Goal: Task Accomplishment & Management: Complete application form

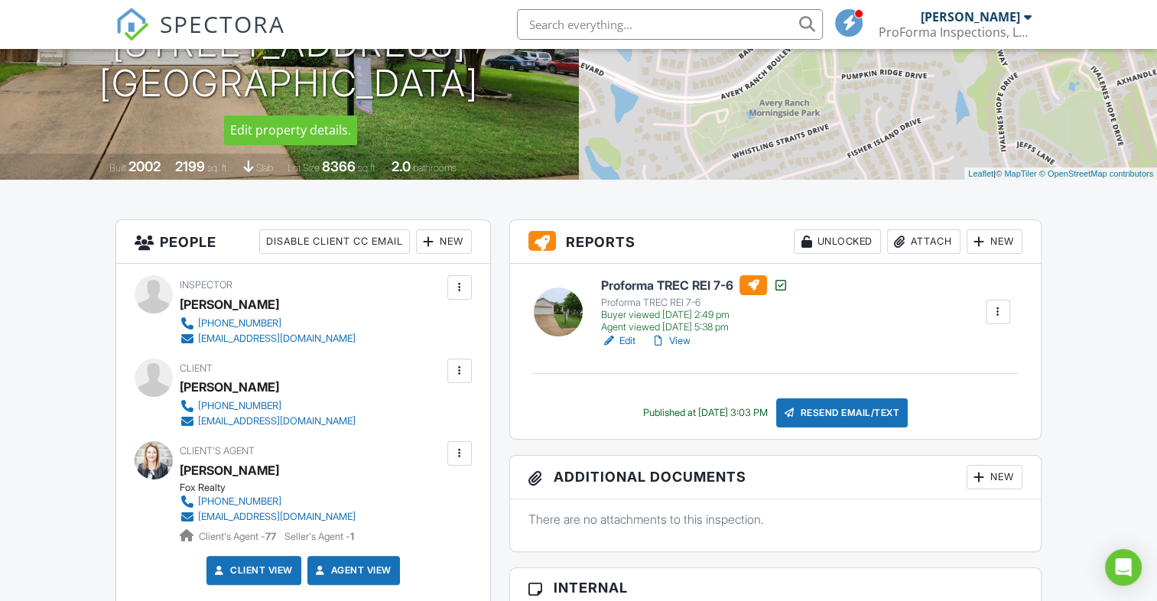
scroll to position [229, 0]
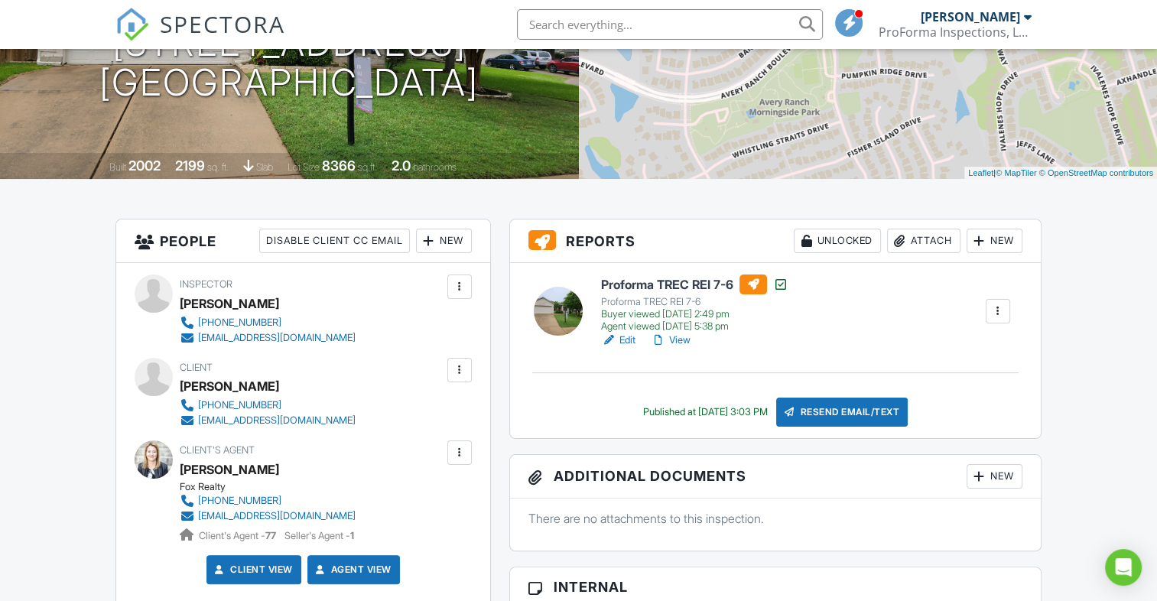
click at [682, 338] on link "View" at bounding box center [671, 340] width 40 height 15
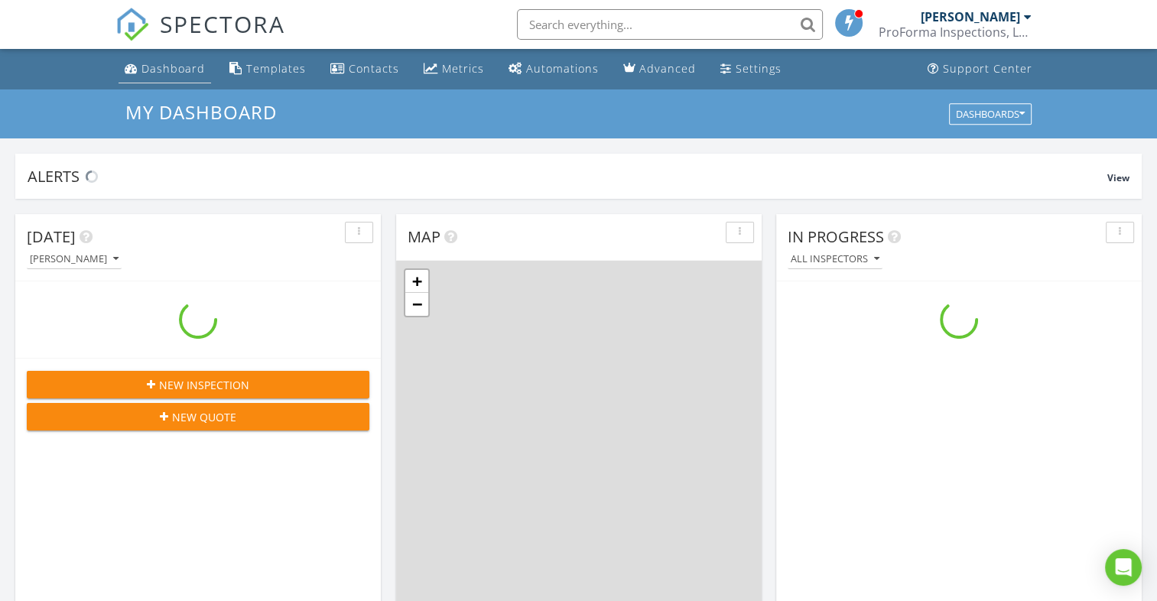
click at [180, 75] on div "Dashboard" at bounding box center [172, 68] width 63 height 15
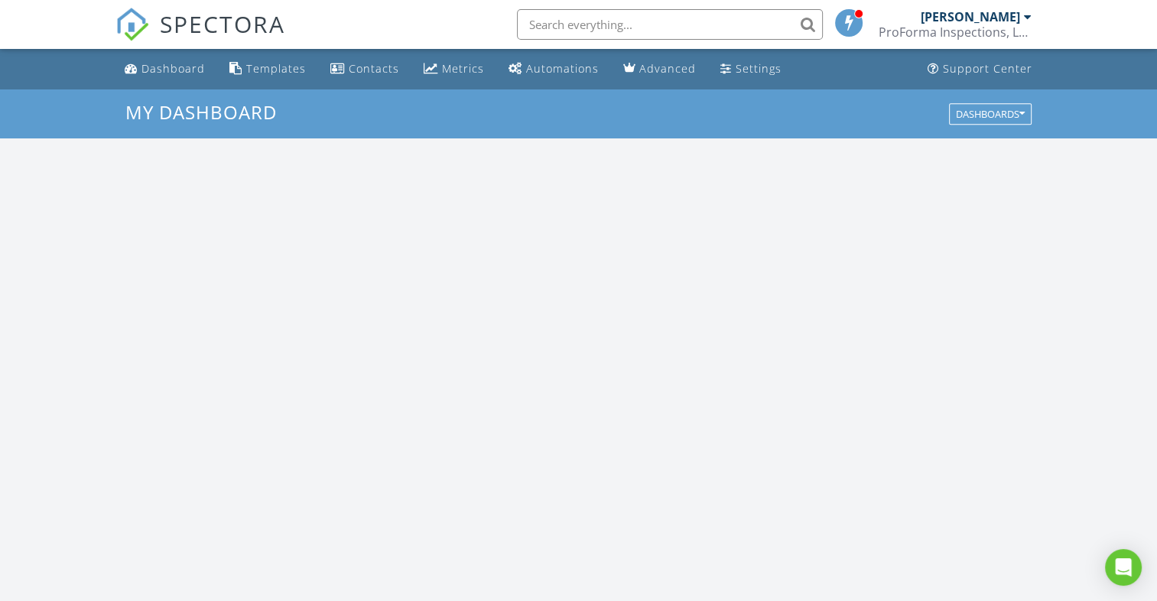
scroll to position [1415, 1181]
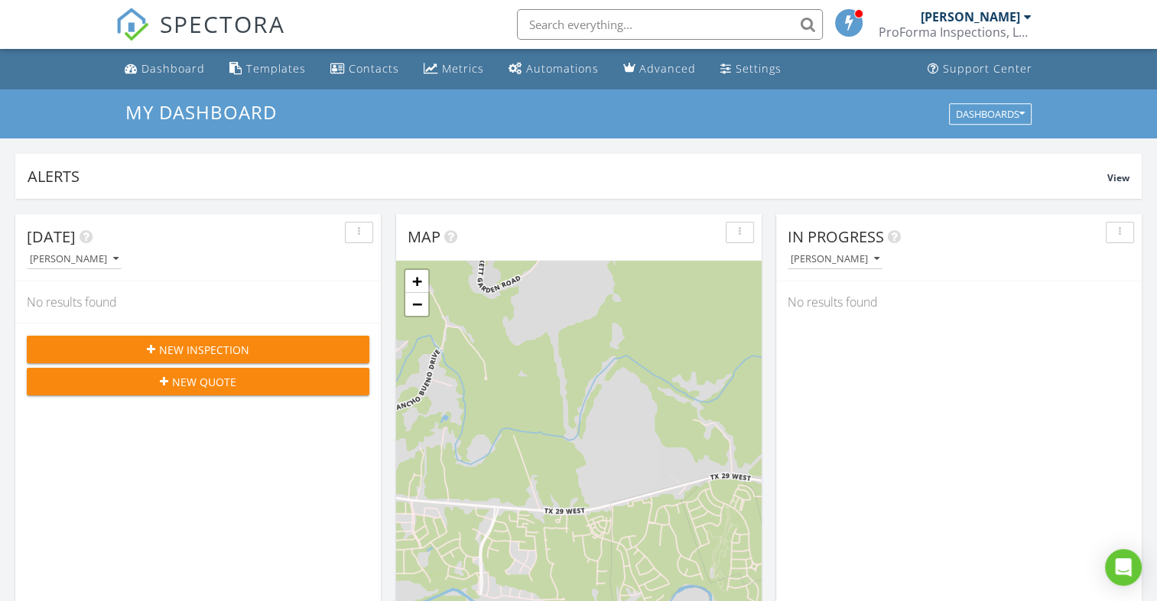
click at [618, 112] on h3 "My Dashboard" at bounding box center [578, 112] width 906 height 21
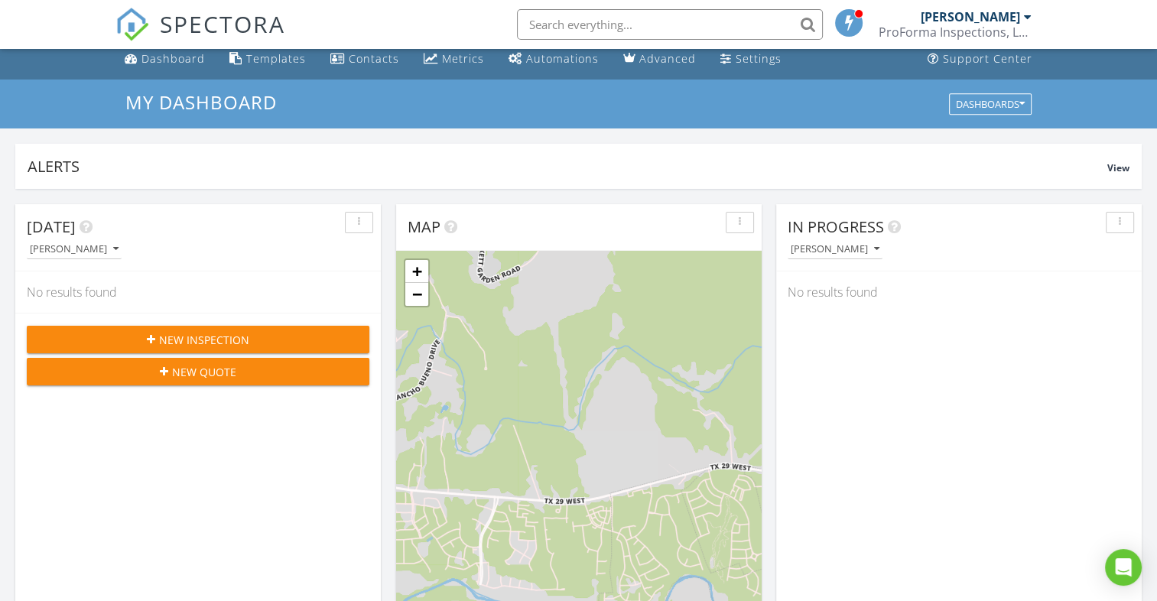
scroll to position [0, 0]
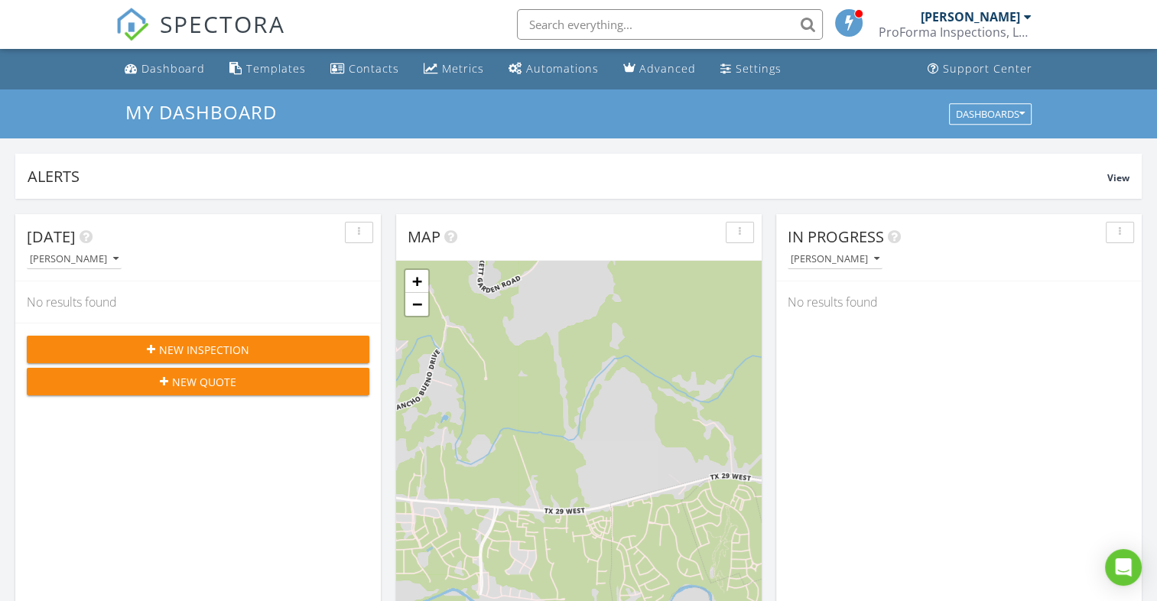
click at [569, 22] on input "text" at bounding box center [670, 24] width 306 height 31
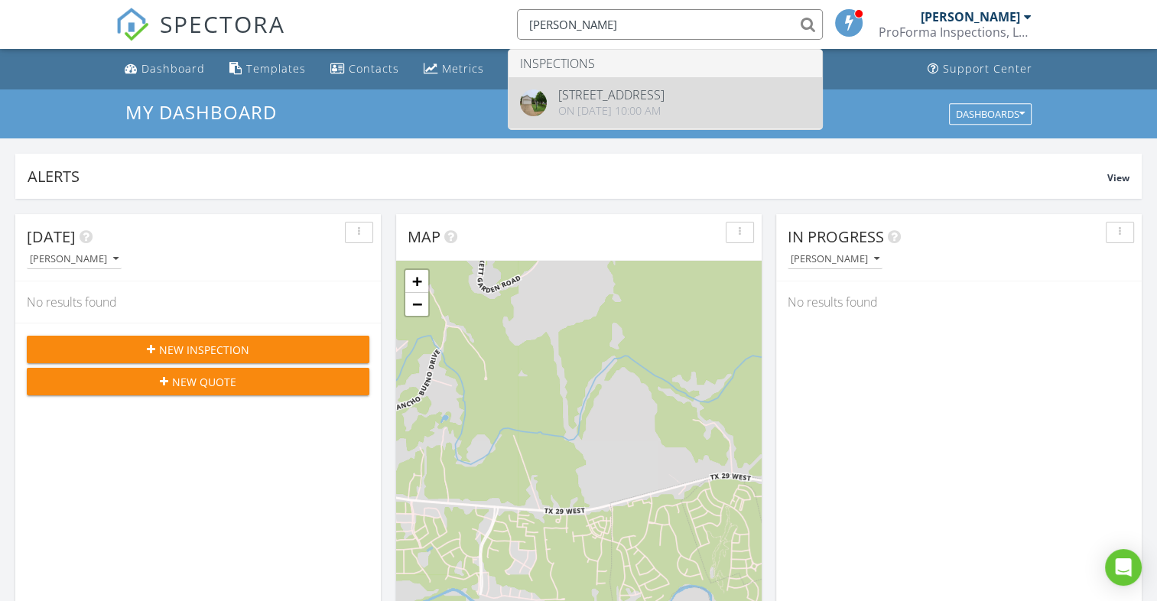
type input "alison"
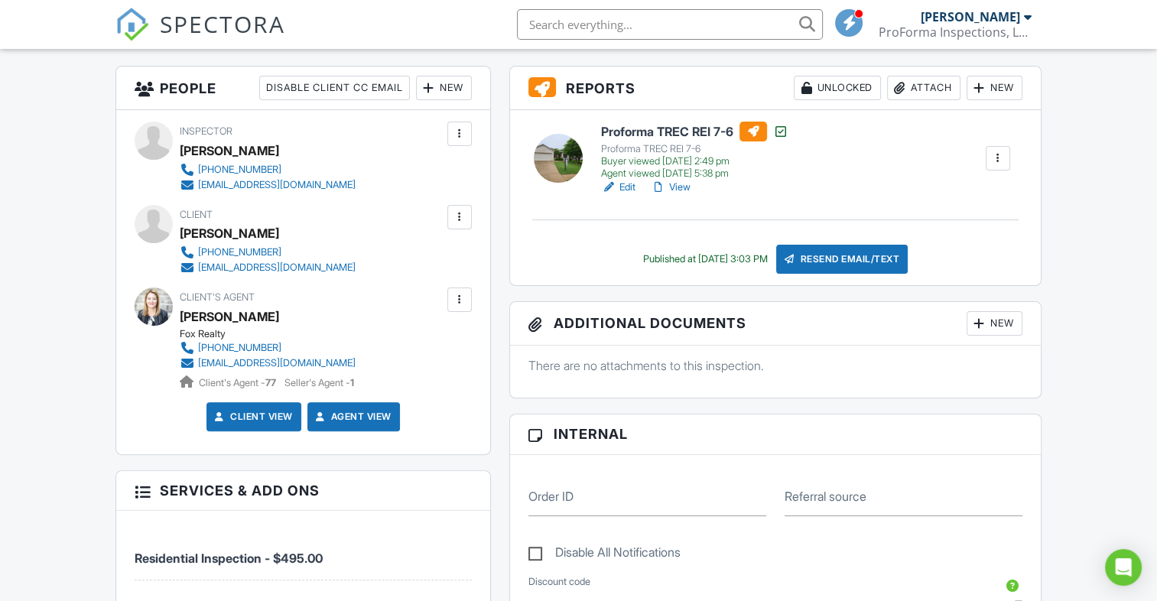
scroll to position [306, 0]
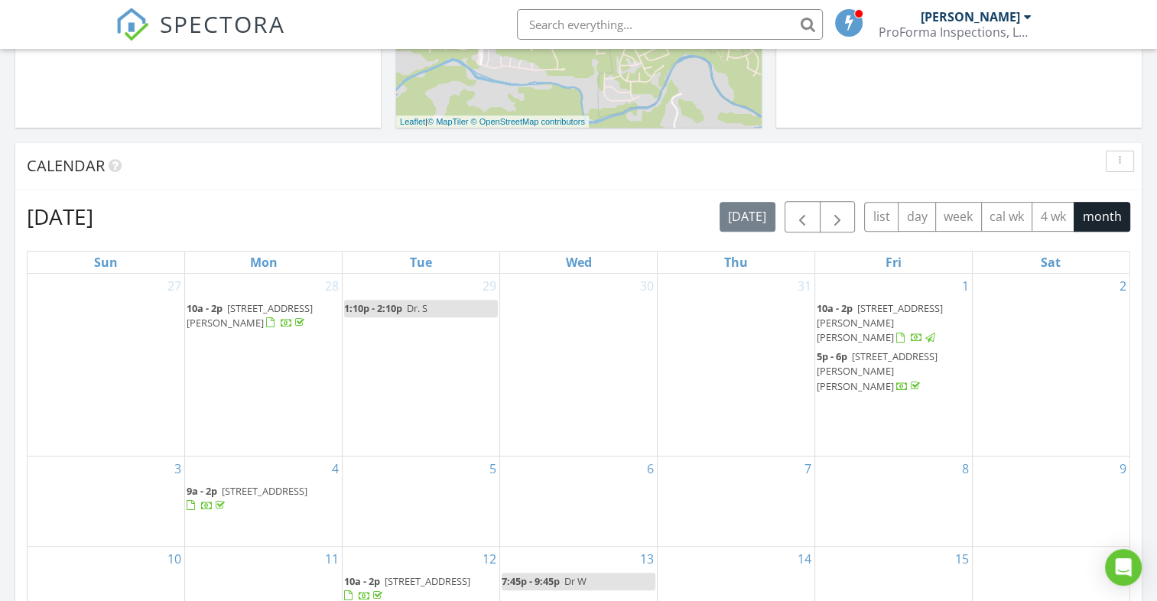
scroll to position [612, 0]
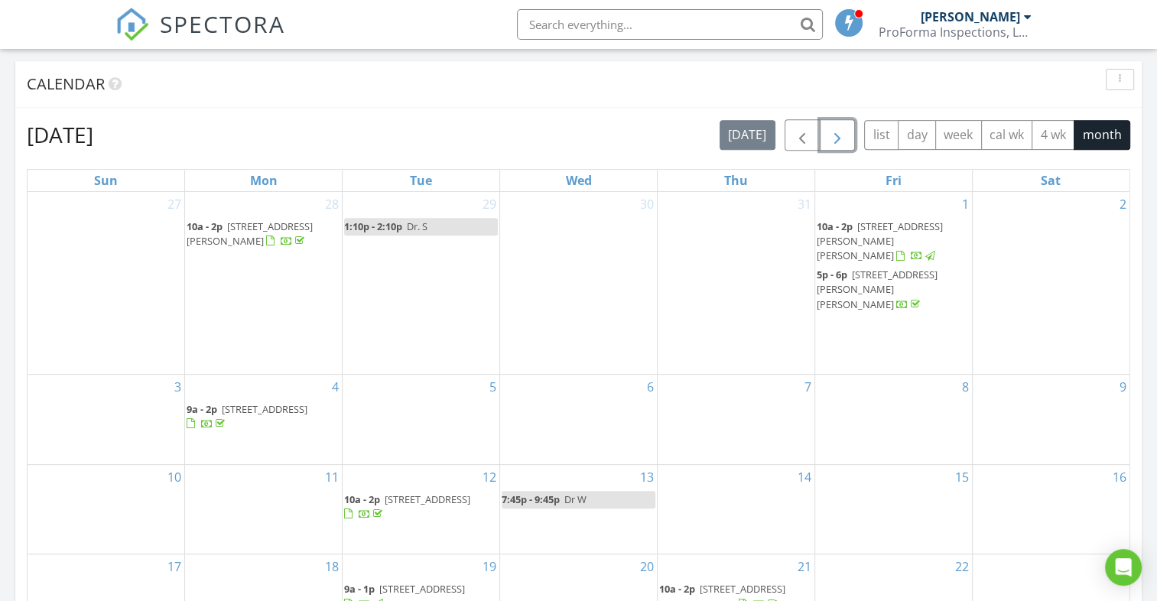
click at [840, 135] on span "button" at bounding box center [837, 135] width 18 height 18
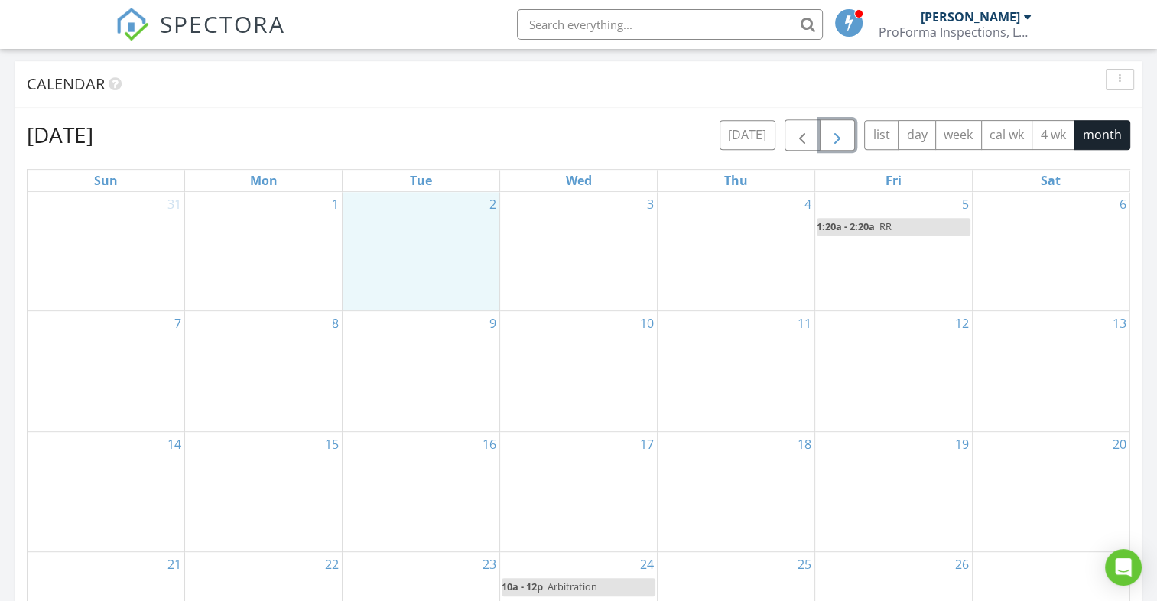
click at [398, 252] on div "2" at bounding box center [421, 251] width 157 height 119
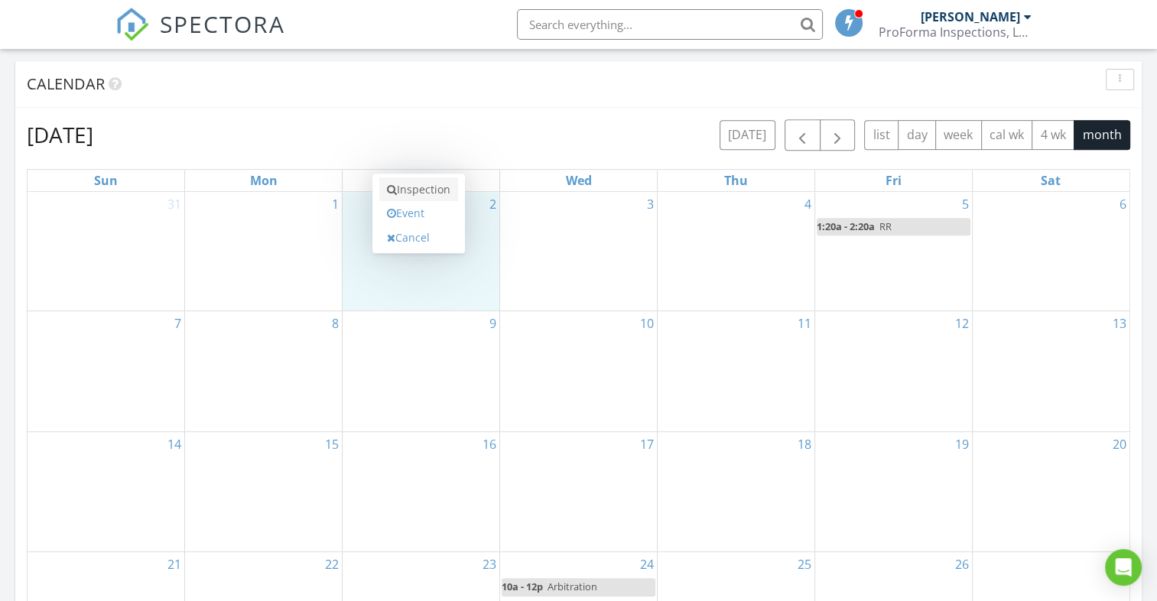
click at [426, 184] on link "Inspection" at bounding box center [418, 189] width 79 height 24
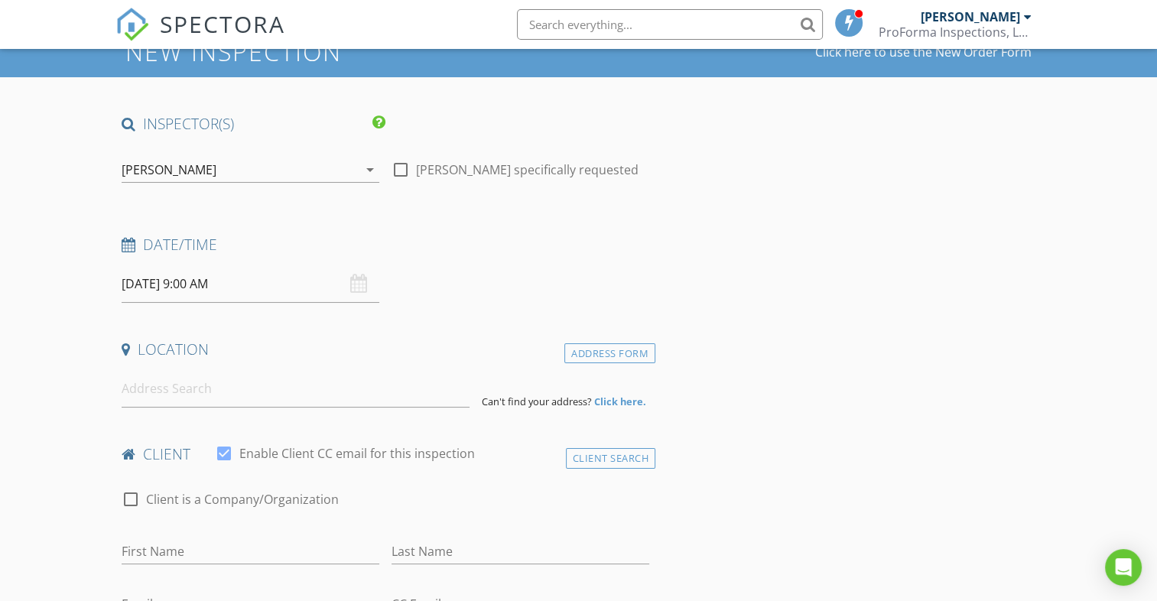
scroll to position [153, 0]
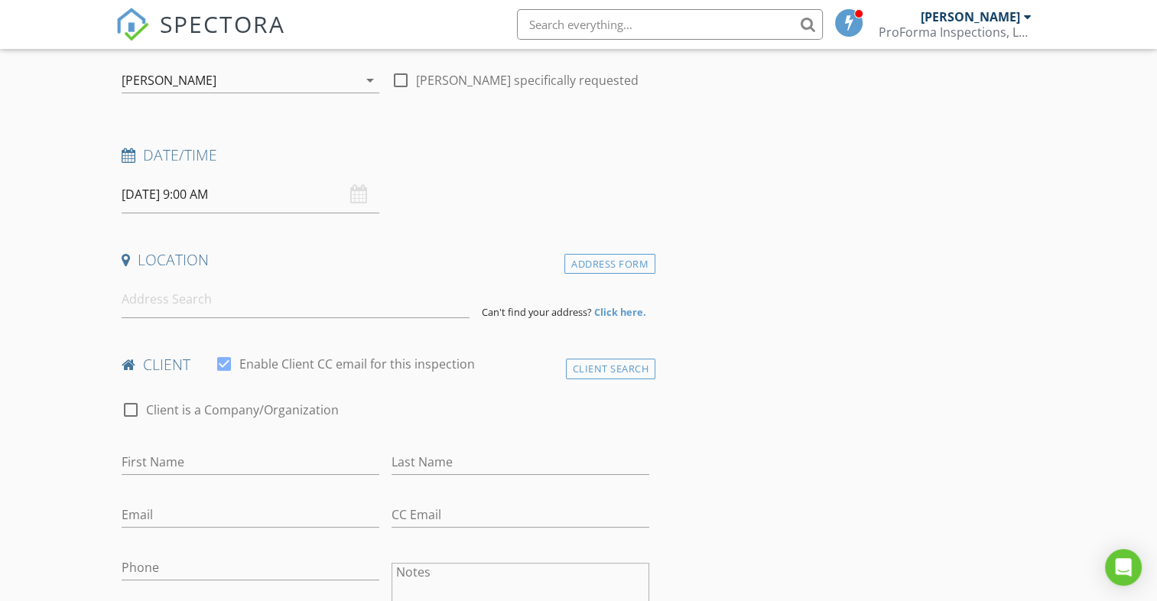
click at [171, 190] on input "09/02/2025 9:00 AM" at bounding box center [251, 194] width 258 height 37
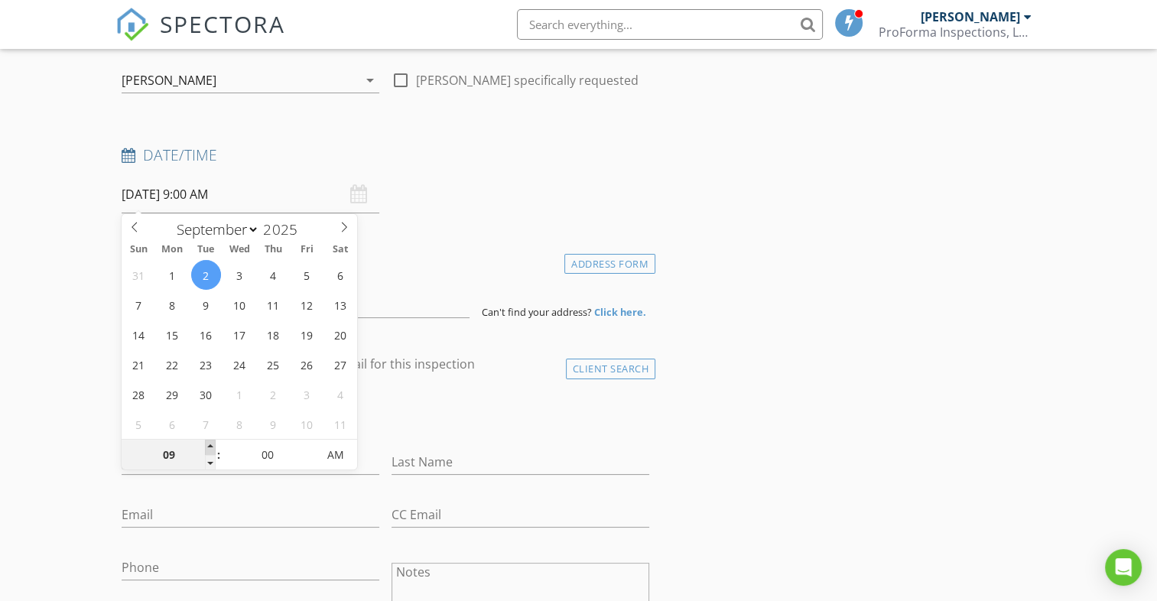
type input "10"
type input "[DATE] 10:00 AM"
click at [208, 448] on span at bounding box center [210, 447] width 11 height 15
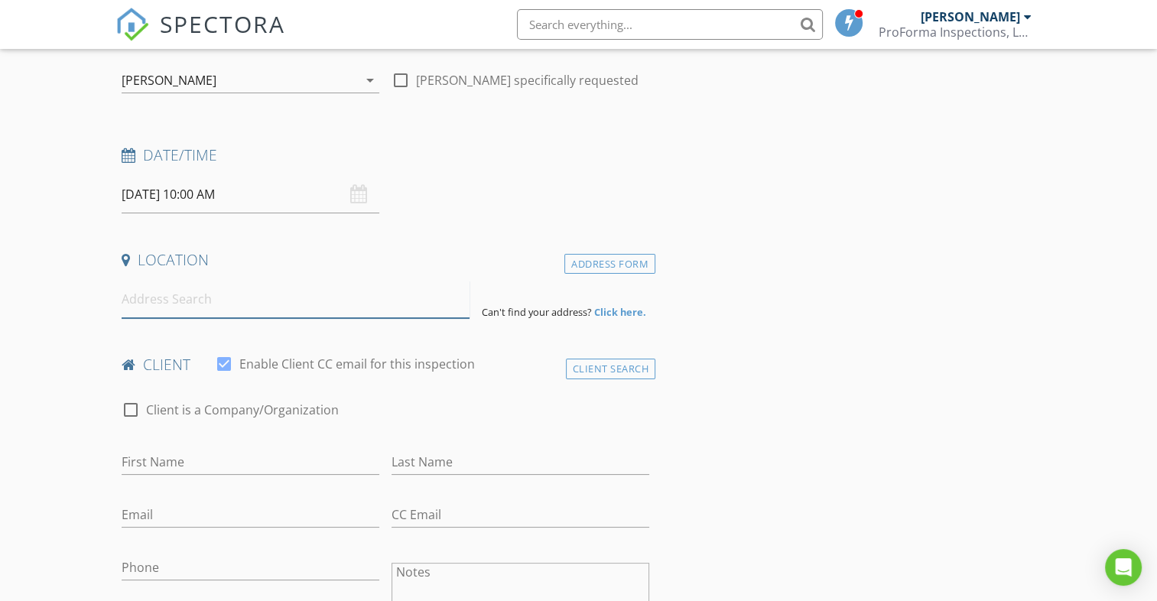
click at [251, 299] on input at bounding box center [296, 299] width 348 height 37
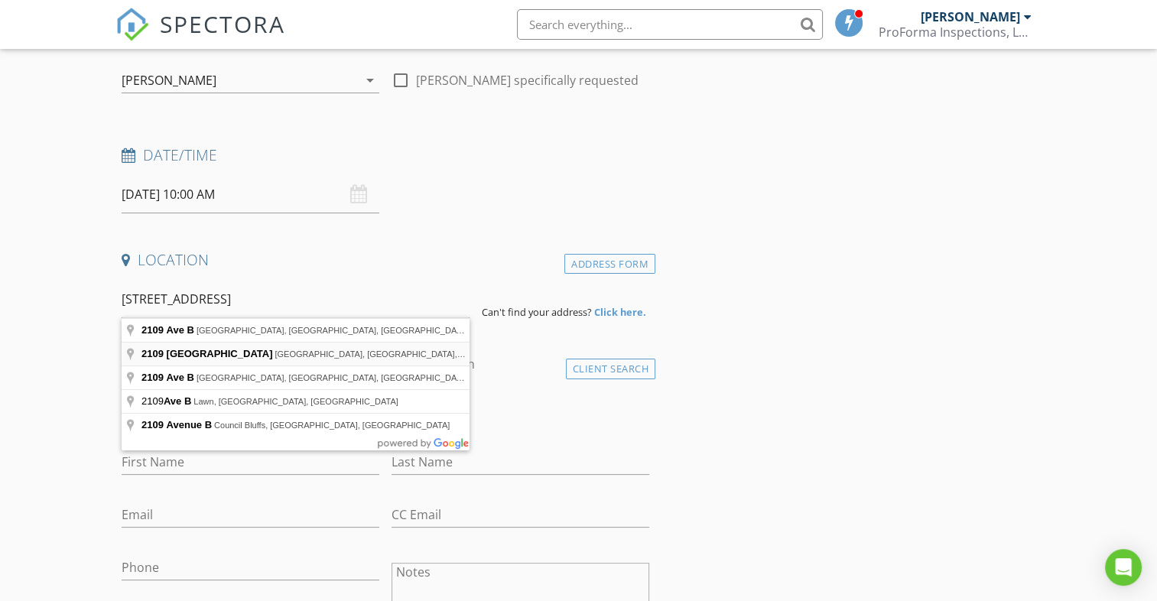
type input "2109 West Avenue B, Temple, TX, USA"
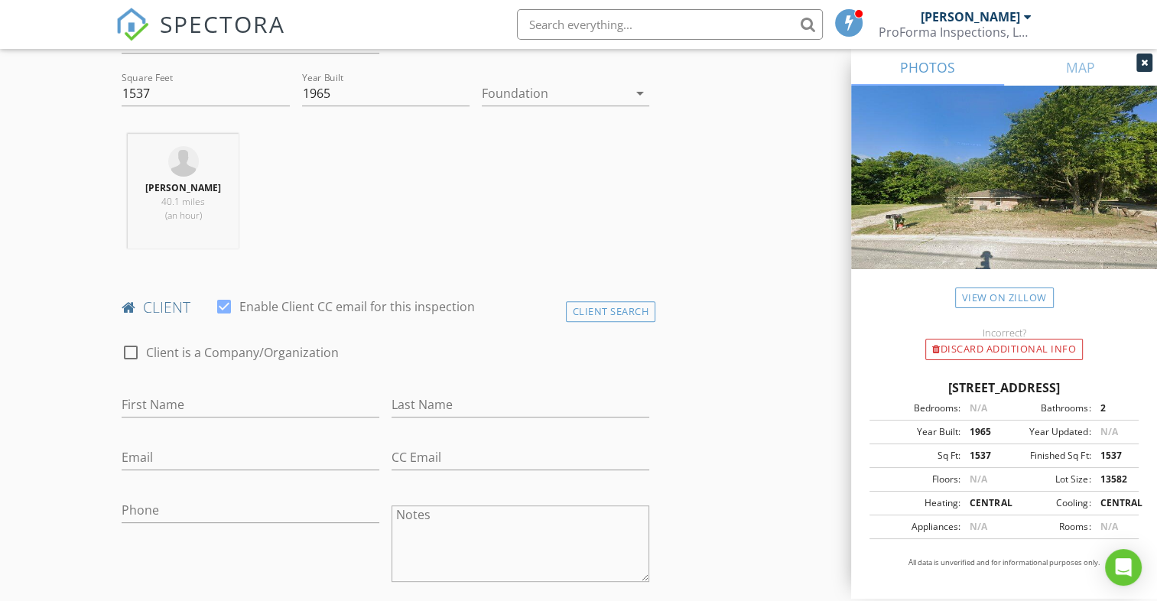
scroll to position [612, 0]
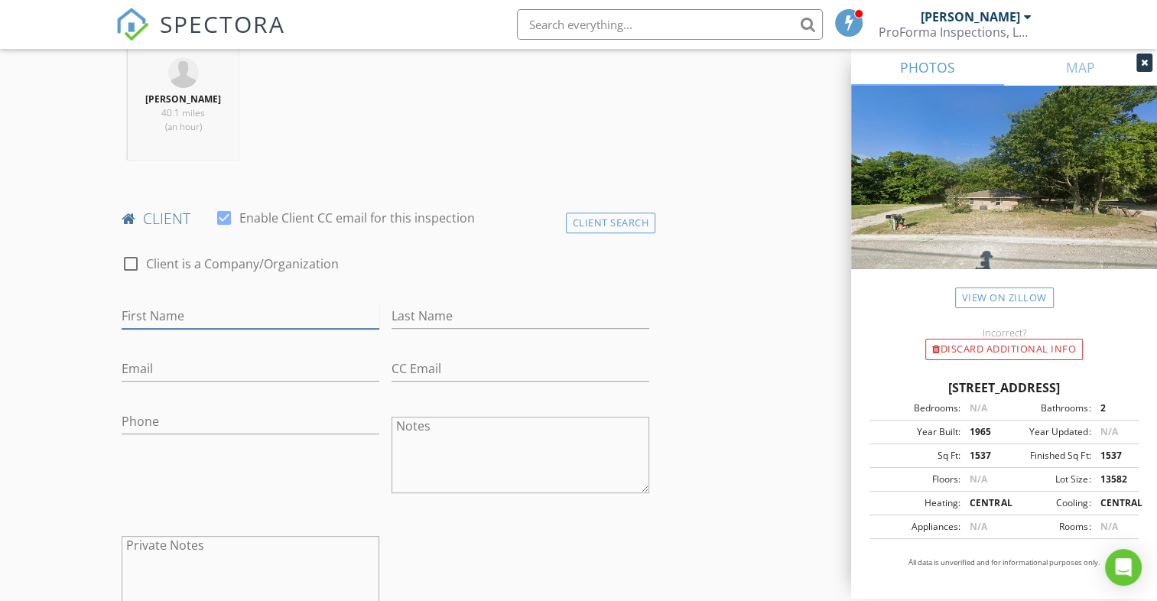
click at [255, 317] on input "First Name" at bounding box center [251, 316] width 258 height 25
type input "Al"
type input "Carlton"
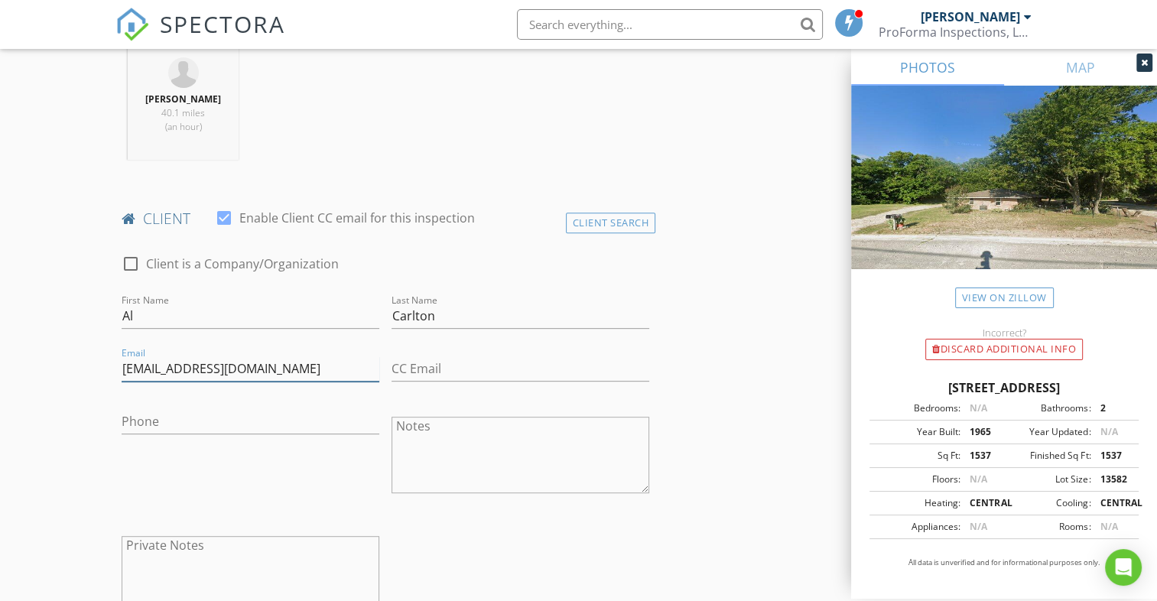
type input "[EMAIL_ADDRESS][DOMAIN_NAME]"
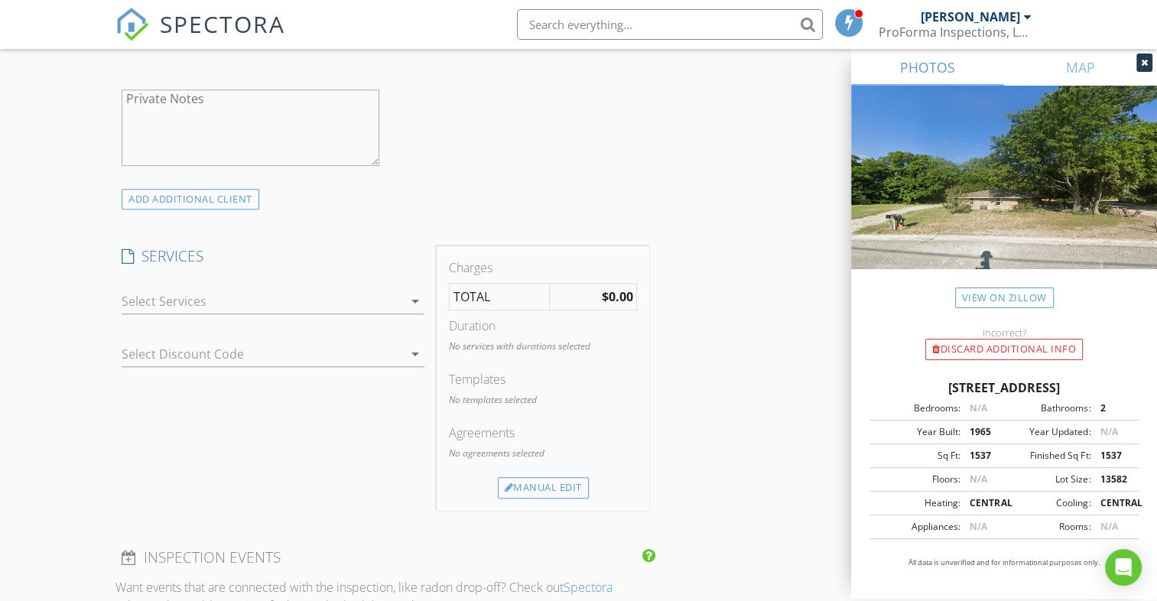
scroll to position [1071, 0]
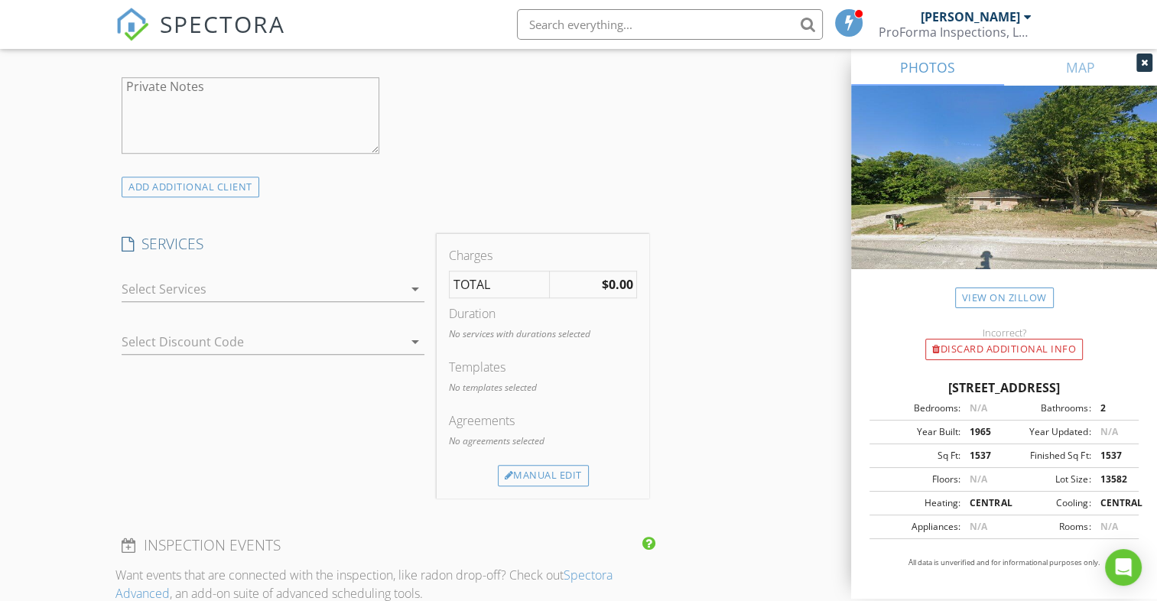
type input "[PHONE_NUMBER]"
click at [322, 295] on div at bounding box center [262, 289] width 281 height 24
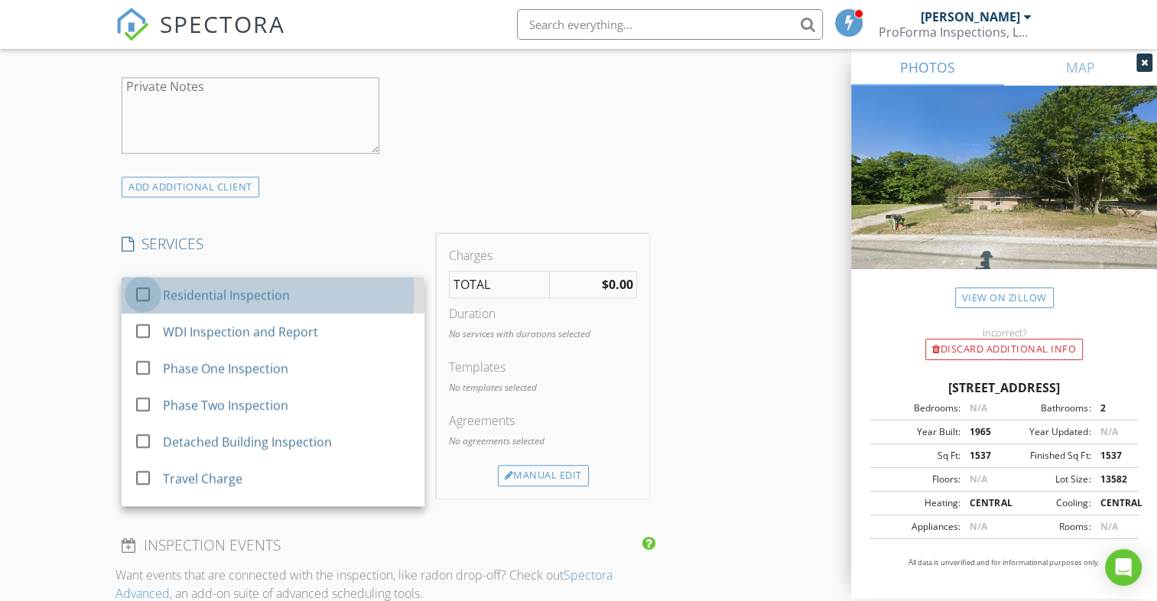
click at [140, 291] on div at bounding box center [143, 294] width 26 height 26
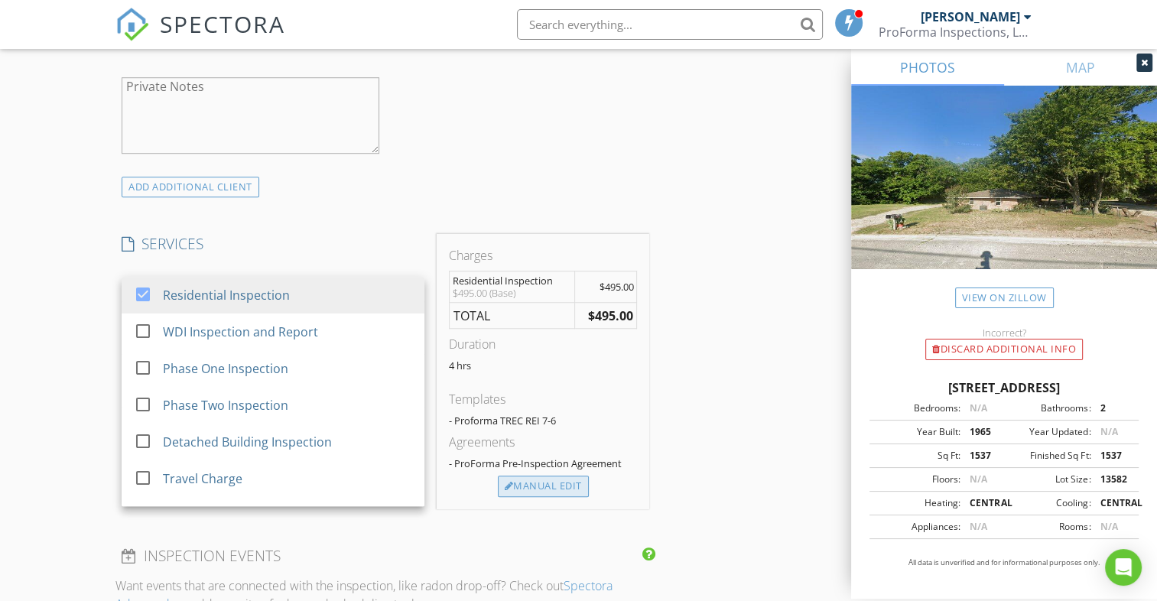
click at [564, 483] on div "Manual Edit" at bounding box center [543, 486] width 91 height 21
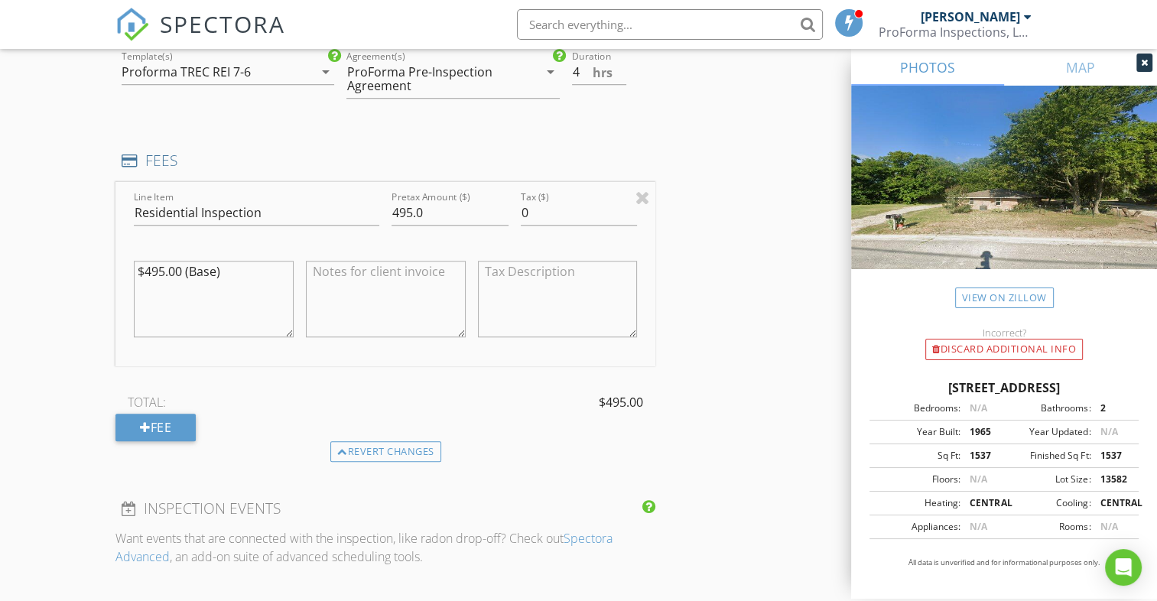
scroll to position [1300, 0]
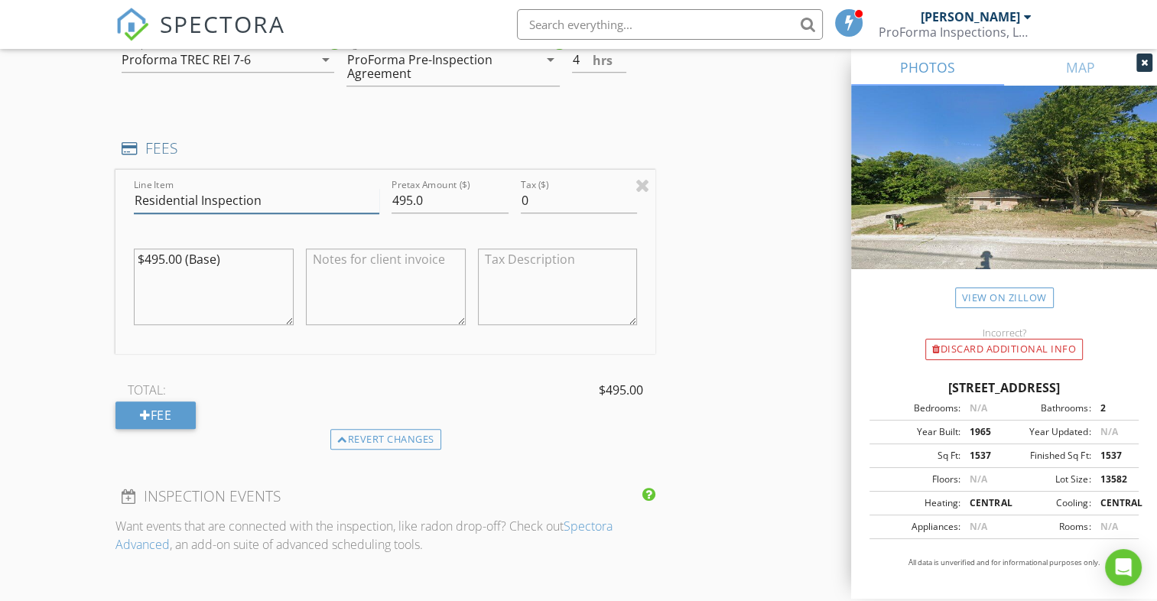
click at [200, 199] on input "Residential Inspection" at bounding box center [256, 200] width 245 height 25
type input "Residential Mult-Unit Inspection"
click at [401, 200] on input "495.0" at bounding box center [450, 200] width 117 height 25
click at [470, 201] on input "695.0" at bounding box center [450, 200] width 117 height 25
type input "695.0"
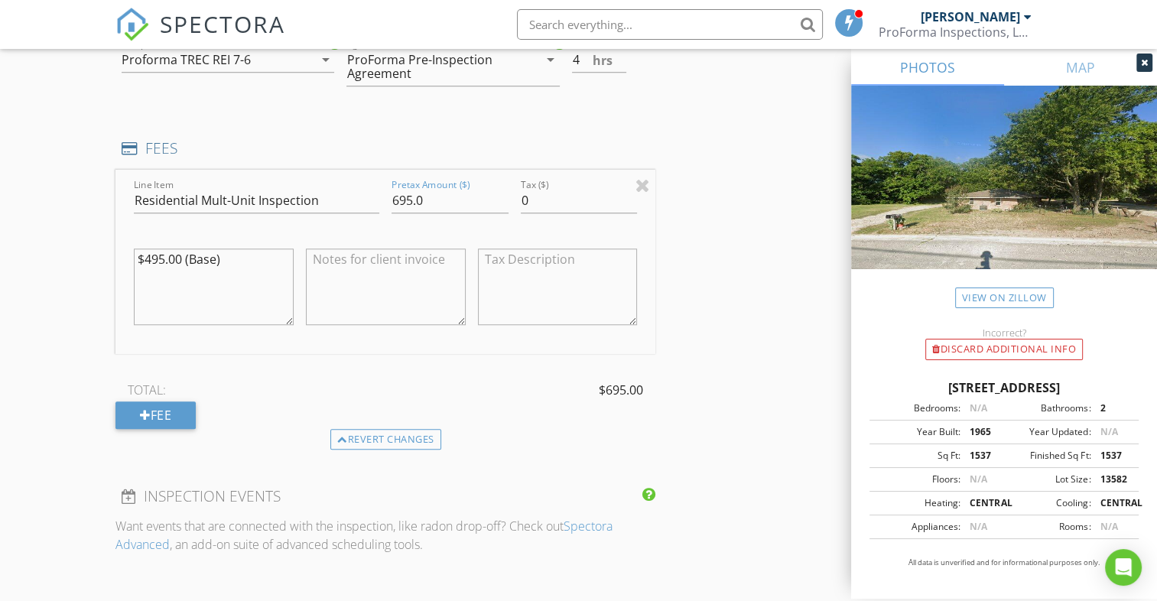
click at [150, 260] on textarea "$495.00 (Base)" at bounding box center [214, 287] width 160 height 76
type textarea "$695.00 (Base)"
click at [723, 333] on div "INSPECTOR(S) check_box Jeff Skelton PRIMARY Jeff Skelton arrow_drop_down check_…" at bounding box center [577, 221] width 925 height 2688
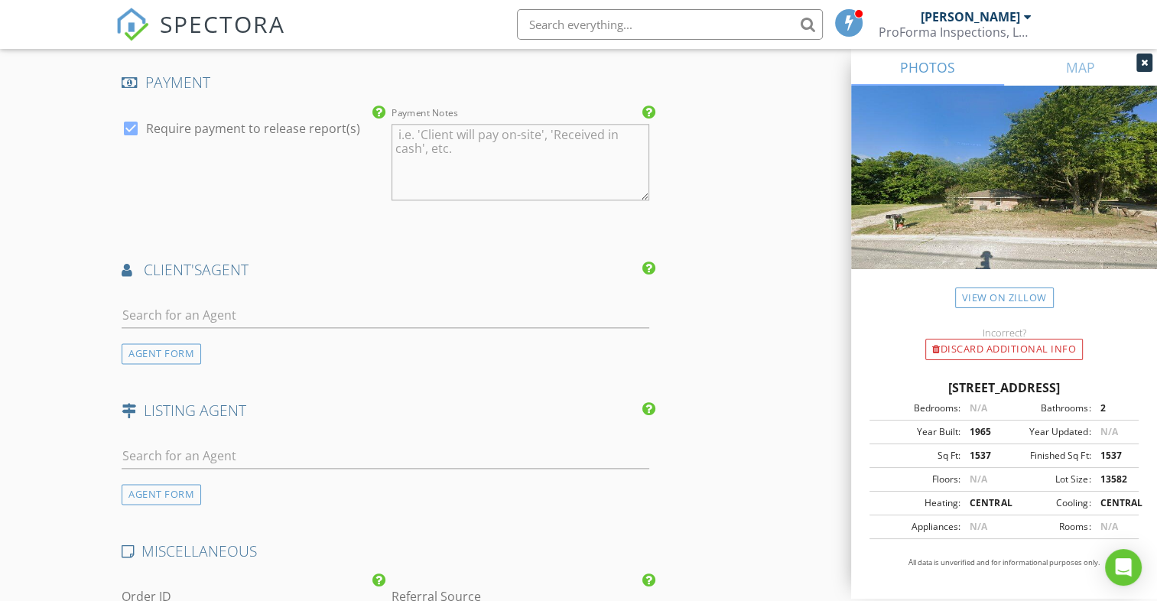
scroll to position [1912, 0]
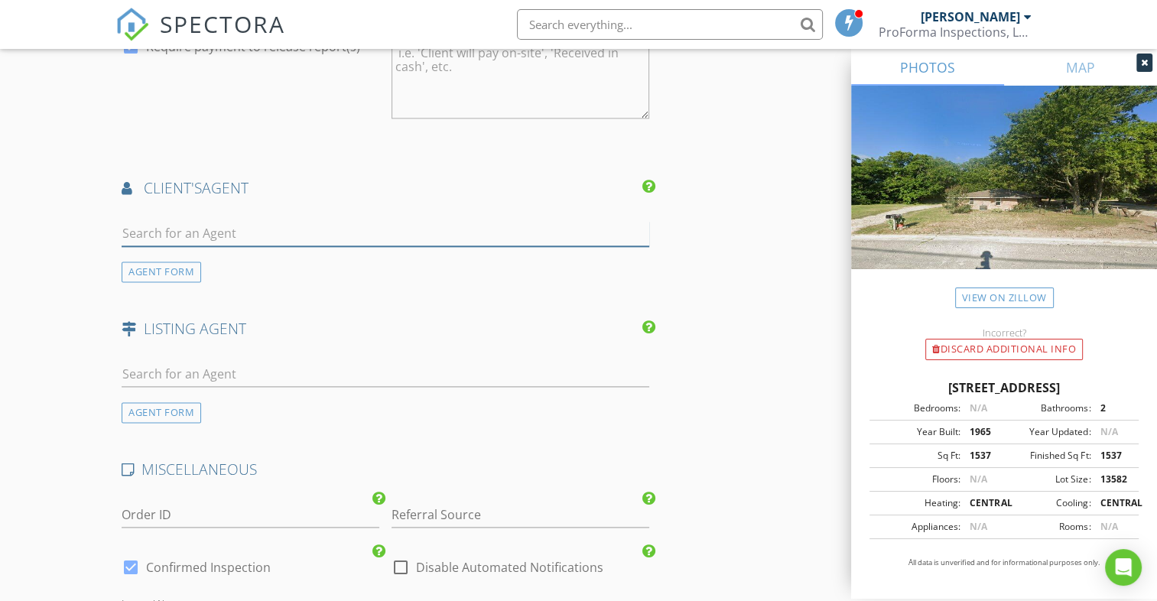
click at [249, 234] on input "text" at bounding box center [386, 233] width 528 height 25
click at [226, 232] on input "text" at bounding box center [386, 233] width 528 height 25
click at [226, 232] on input "re" at bounding box center [386, 233] width 528 height 25
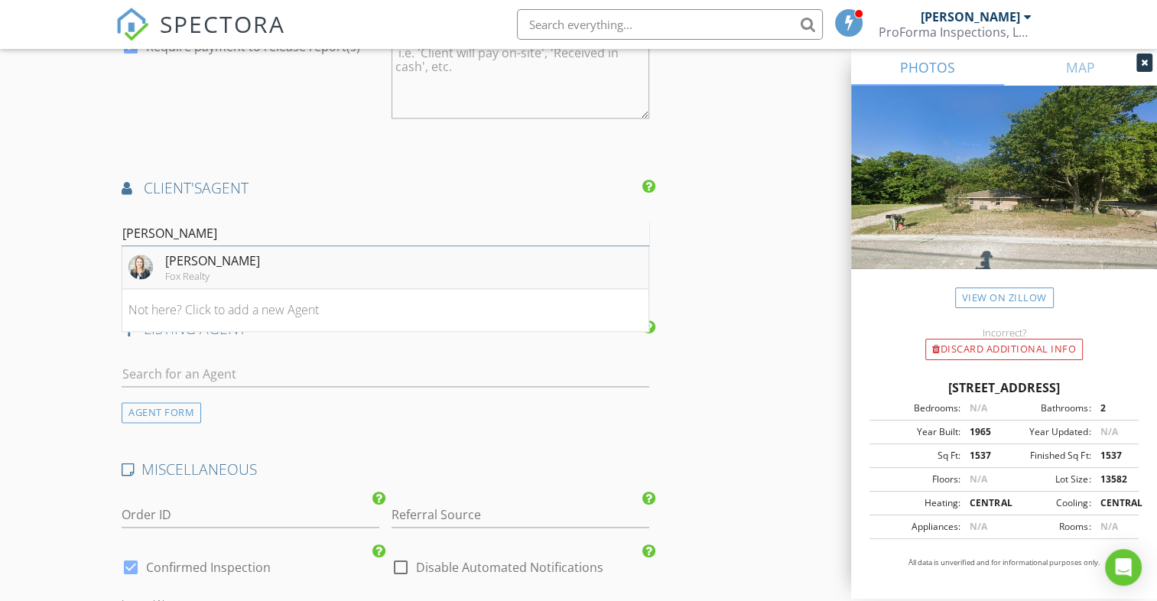
type input "renee"
click at [198, 275] on div "Fox Realty" at bounding box center [212, 276] width 95 height 12
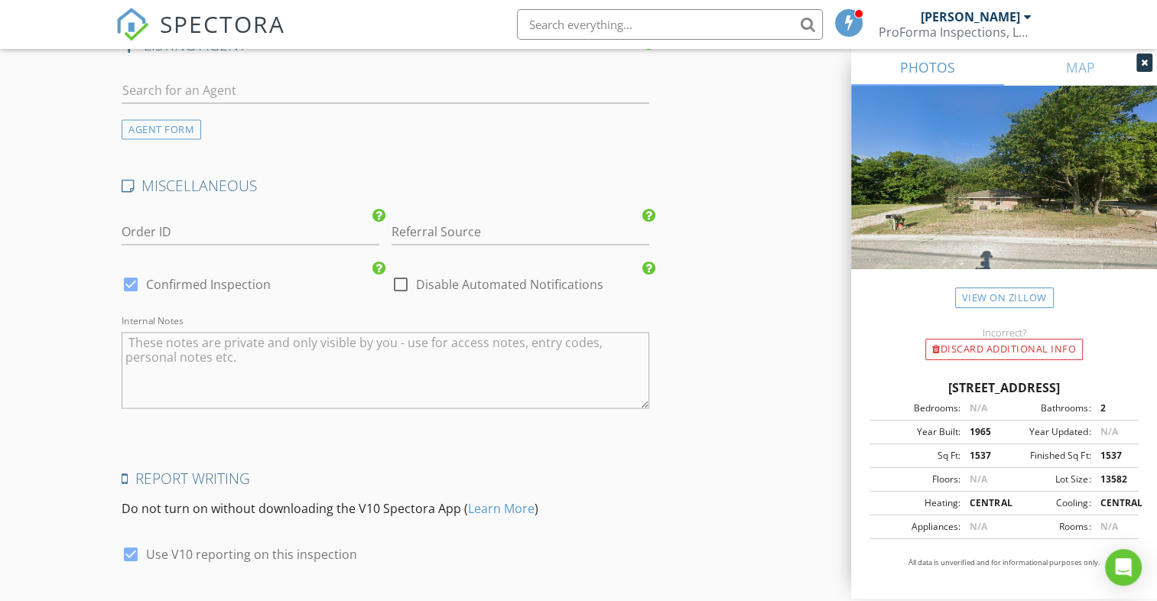
scroll to position [2644, 0]
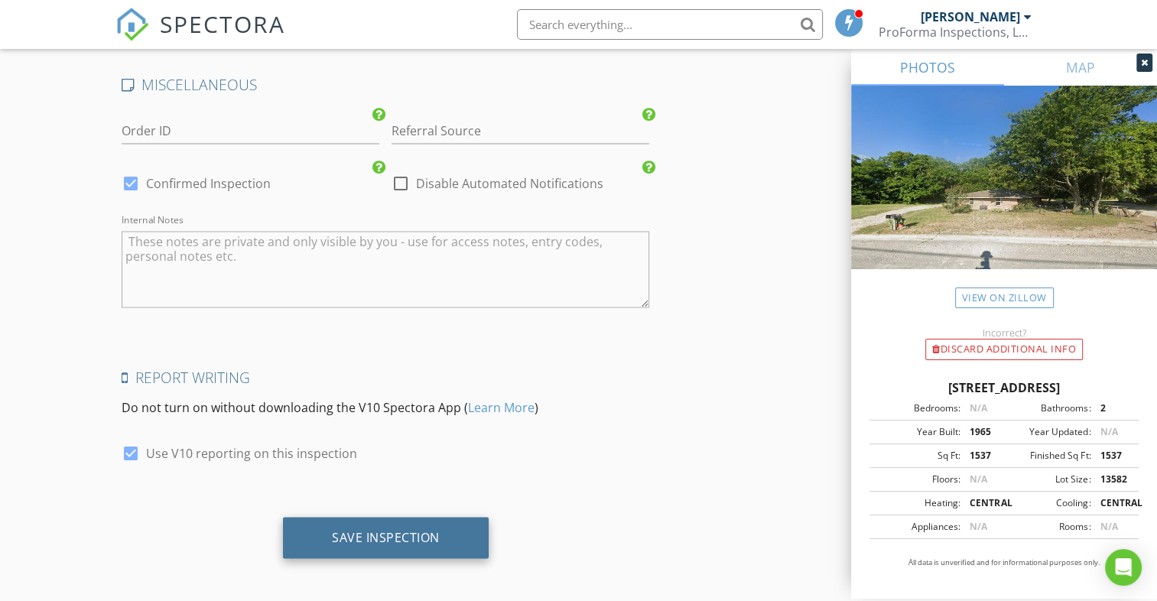
click at [416, 534] on div "Save Inspection" at bounding box center [386, 536] width 108 height 15
